Goal: Task Accomplishment & Management: Manage account settings

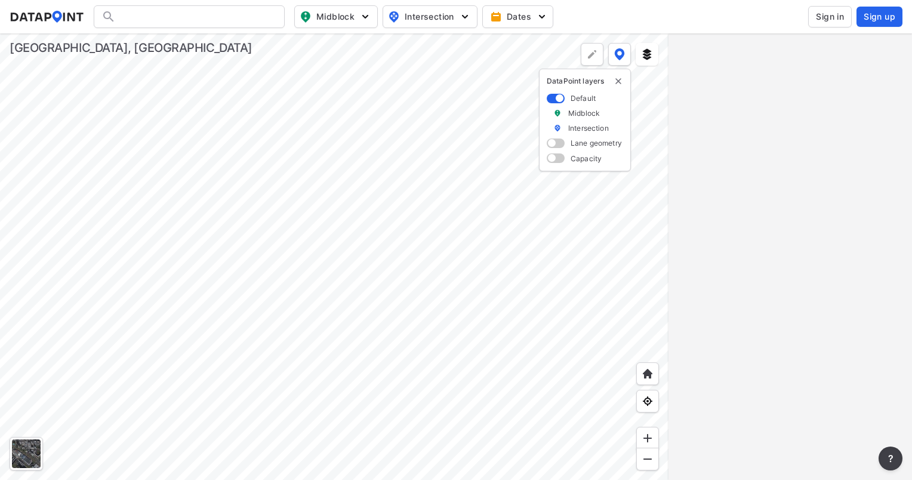
click at [838, 21] on span "Sign in" at bounding box center [829, 17] width 28 height 12
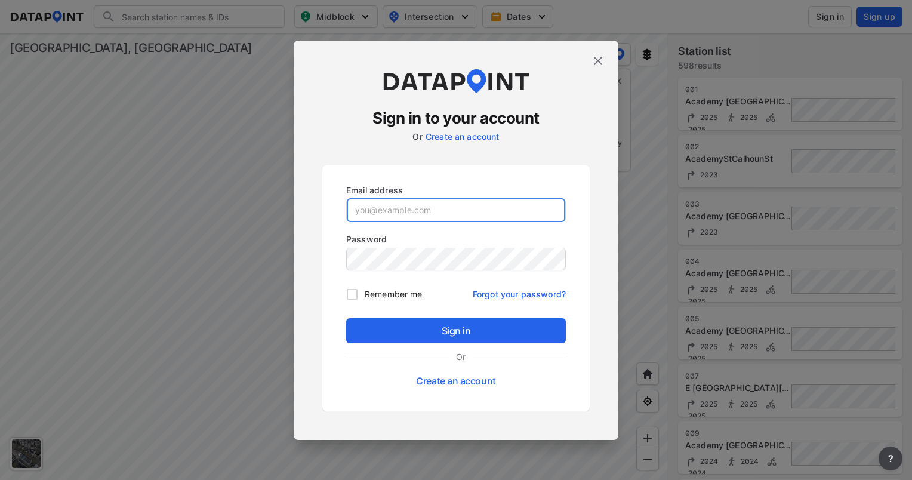
type input "[EMAIL_ADDRESS][DOMAIN_NAME]"
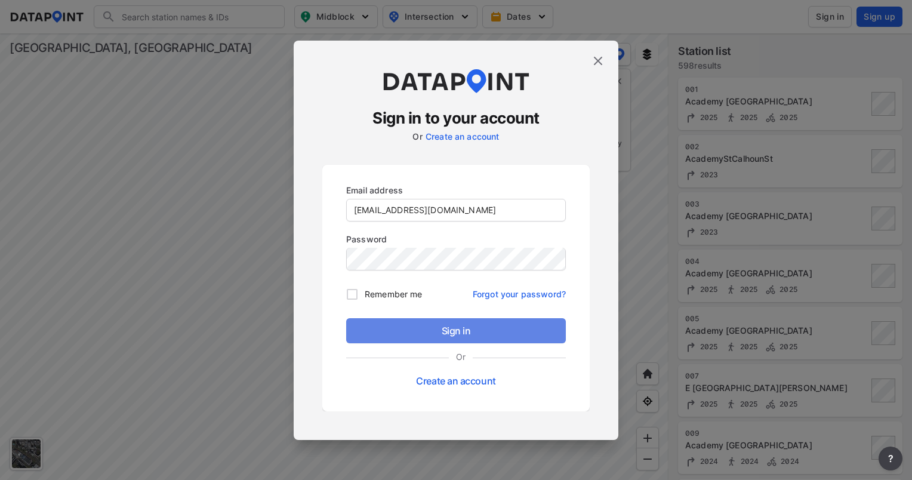
click at [466, 329] on span "Sign in" at bounding box center [456, 330] width 200 height 14
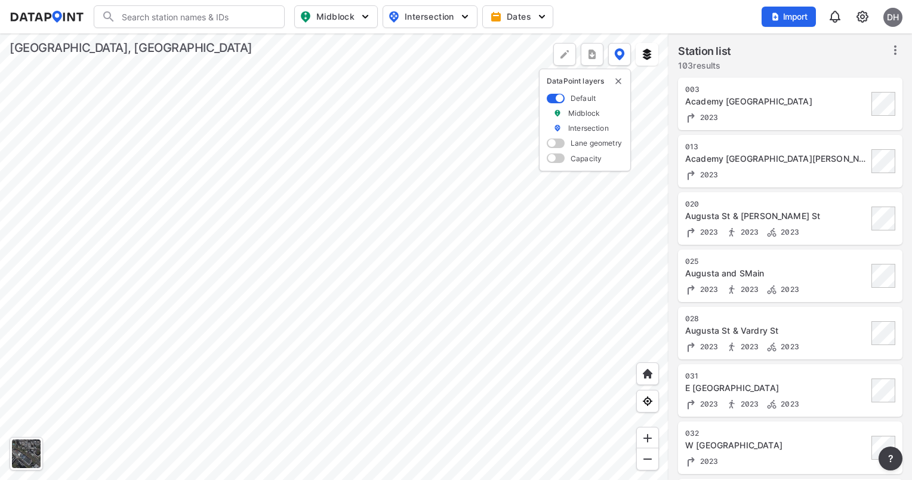
click at [164, 126] on div at bounding box center [334, 256] width 668 height 446
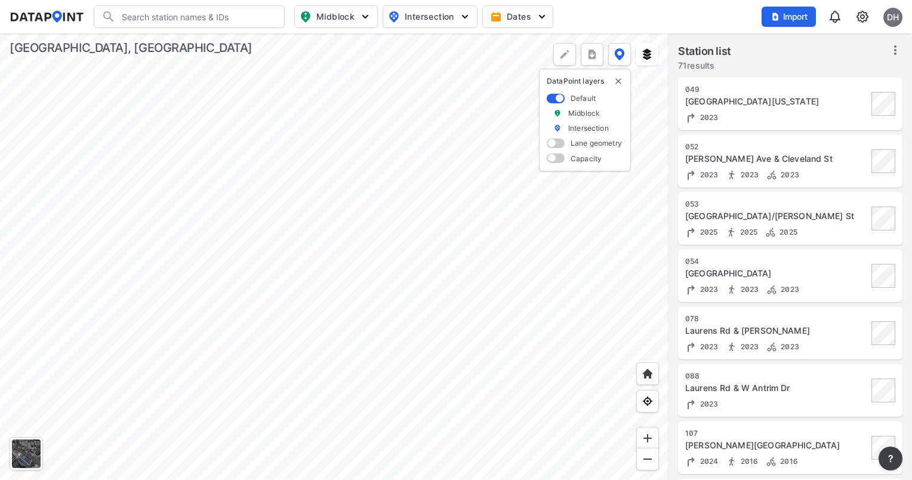
click at [357, 270] on div at bounding box center [334, 256] width 668 height 446
click at [392, 291] on div at bounding box center [334, 256] width 668 height 446
